Goal: Task Accomplishment & Management: Manage account settings

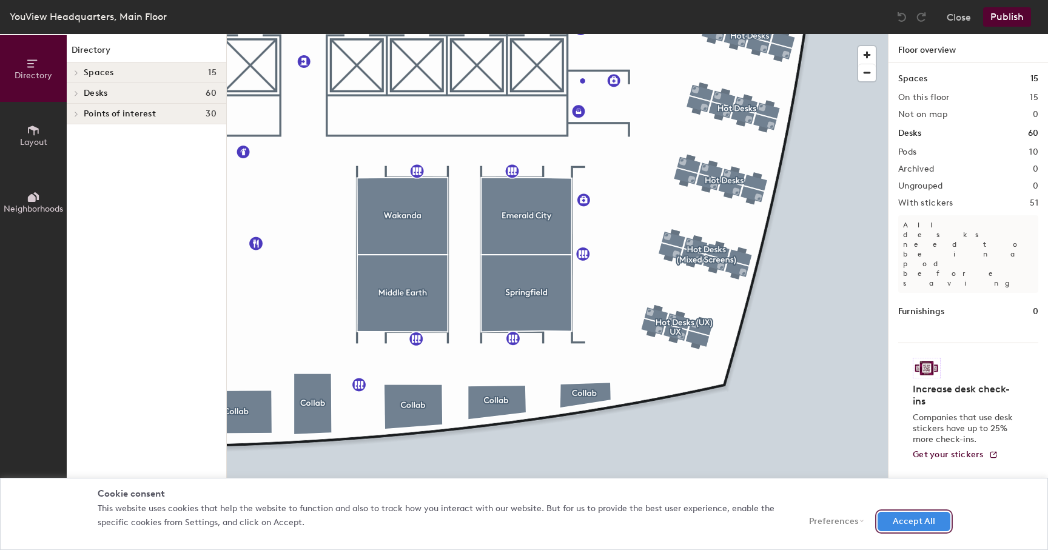
click at [899, 521] on button "Accept All" at bounding box center [914, 521] width 73 height 19
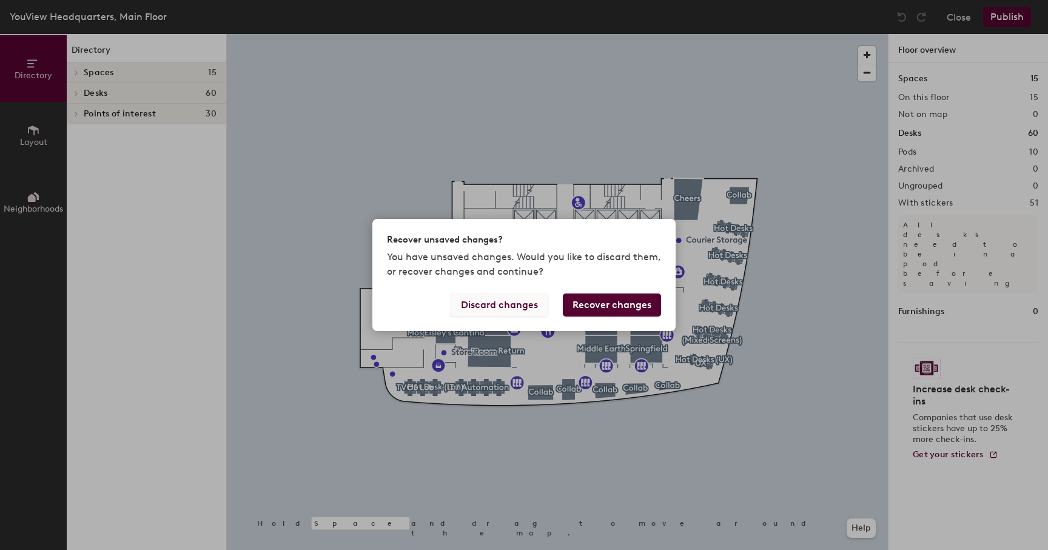
click at [520, 302] on button "Discard changes" at bounding box center [500, 305] width 98 height 23
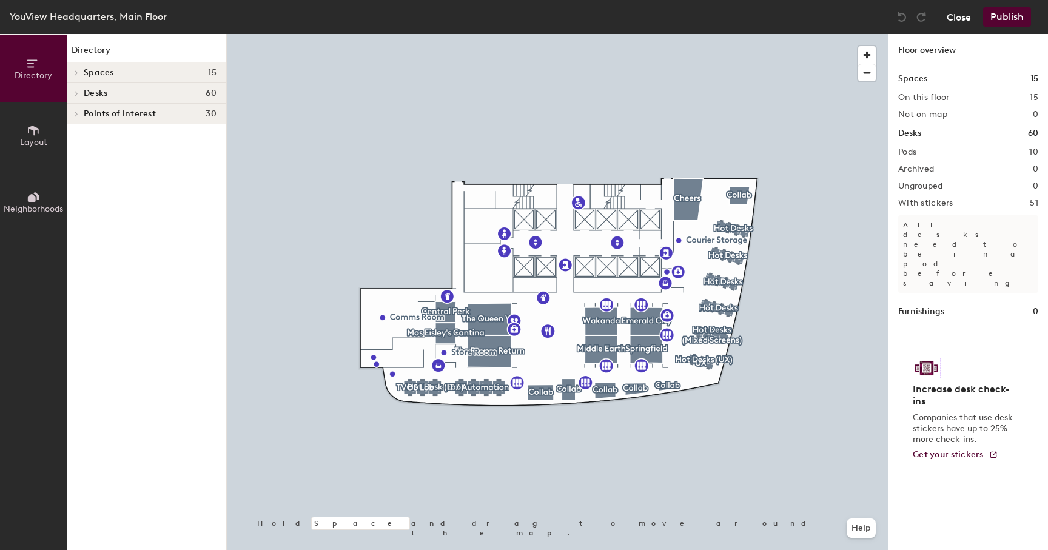
click at [959, 20] on button "Close" at bounding box center [959, 16] width 24 height 19
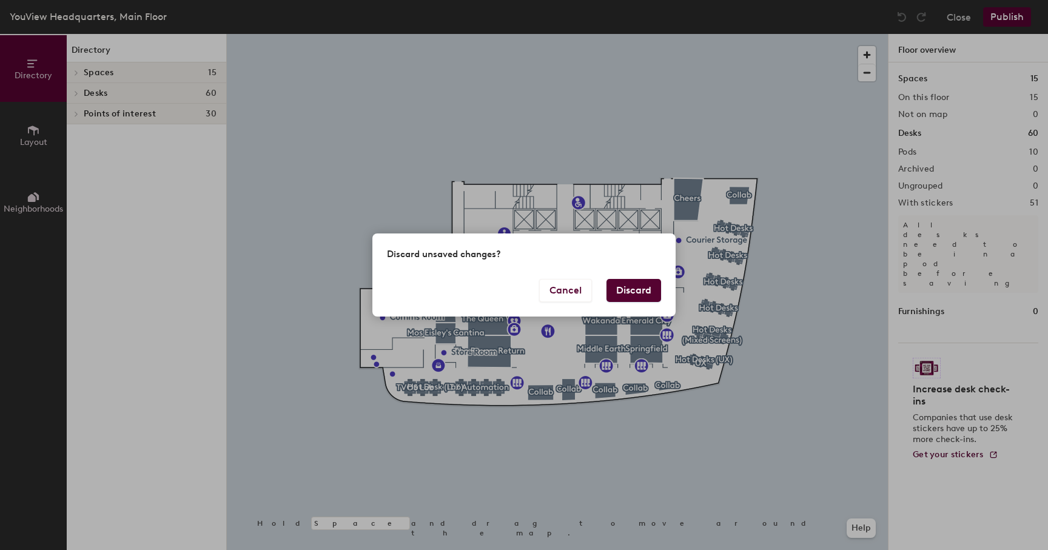
click at [633, 288] on button "Discard" at bounding box center [634, 290] width 55 height 23
